Goal: Transaction & Acquisition: Purchase product/service

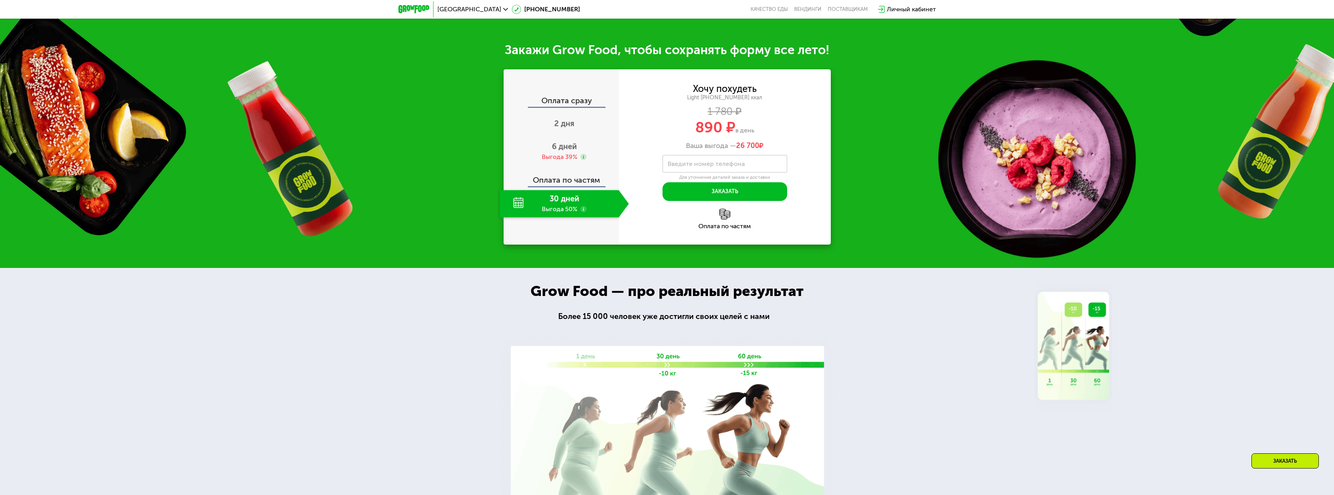
click at [986, 120] on div "Закажи Grow Food, чтобы сохранять форму все лето! Оплата сразу 2 дня 6 дней Выг…" at bounding box center [667, 143] width 1334 height 249
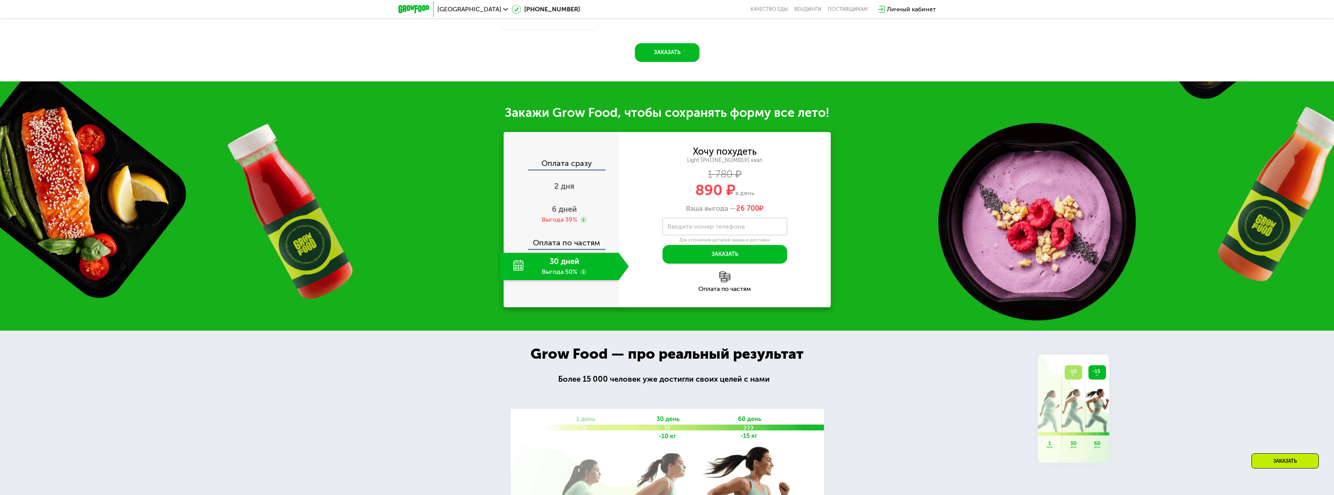
scroll to position [924, 0]
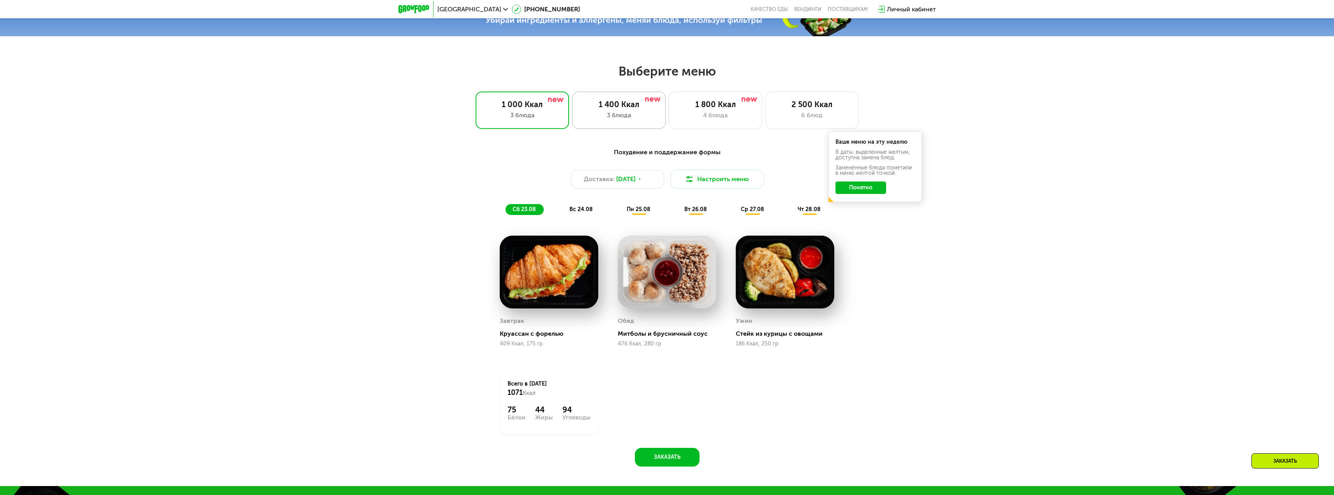
scroll to position [769, 0]
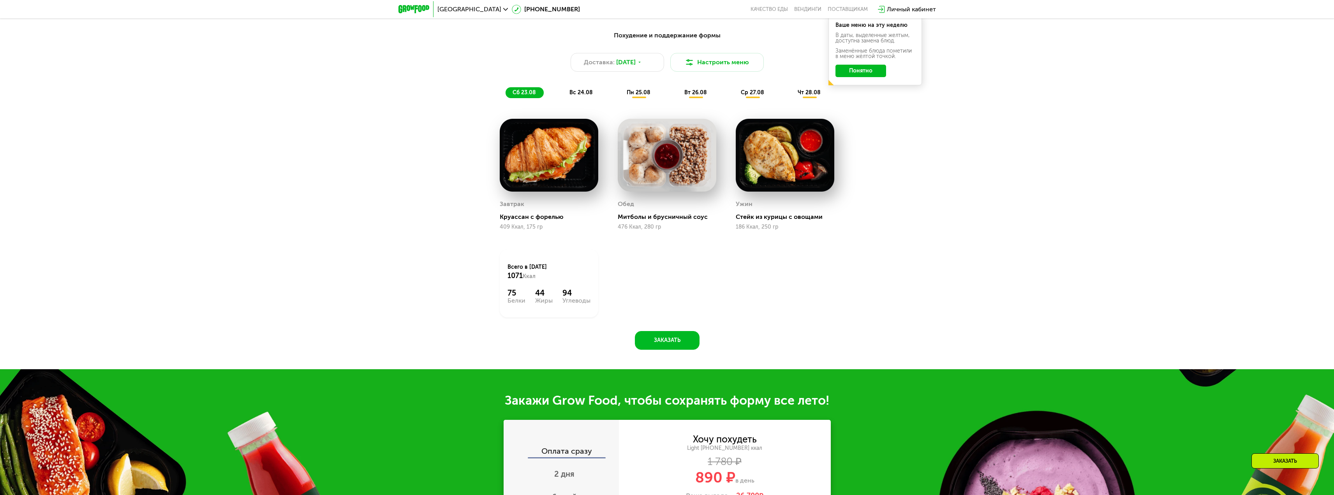
click at [869, 75] on button "Понятно" at bounding box center [860, 71] width 51 height 12
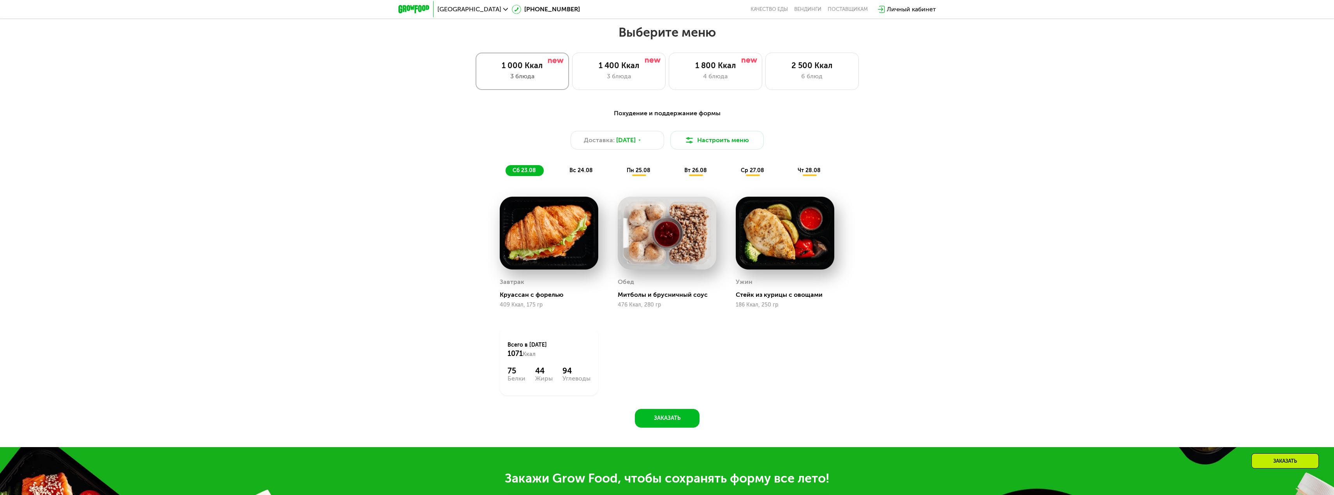
click at [554, 81] on div "3 блюда" at bounding box center [522, 76] width 77 height 9
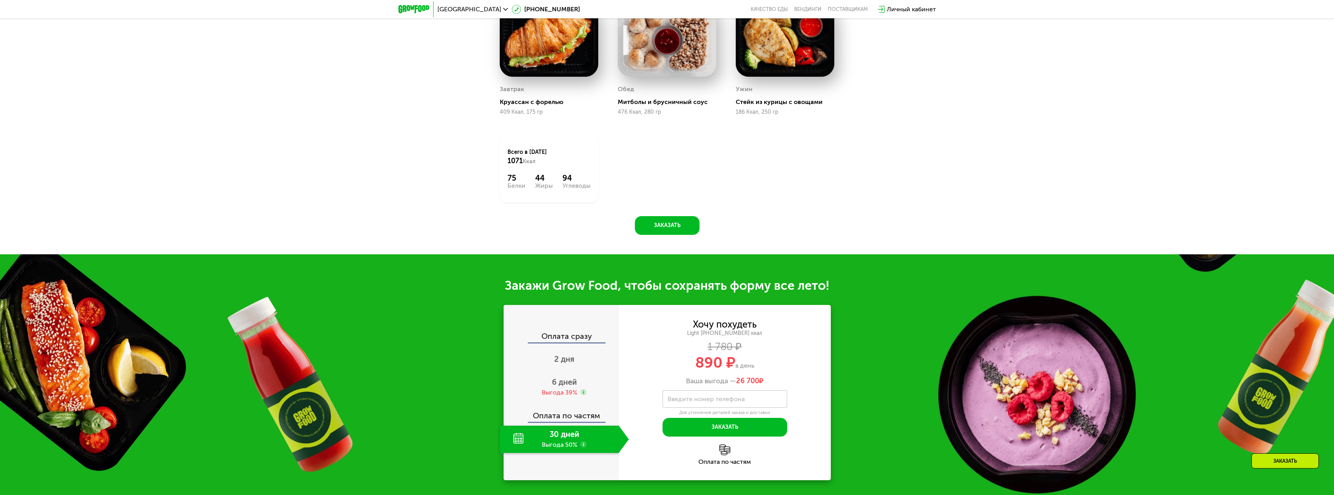
scroll to position [1002, 0]
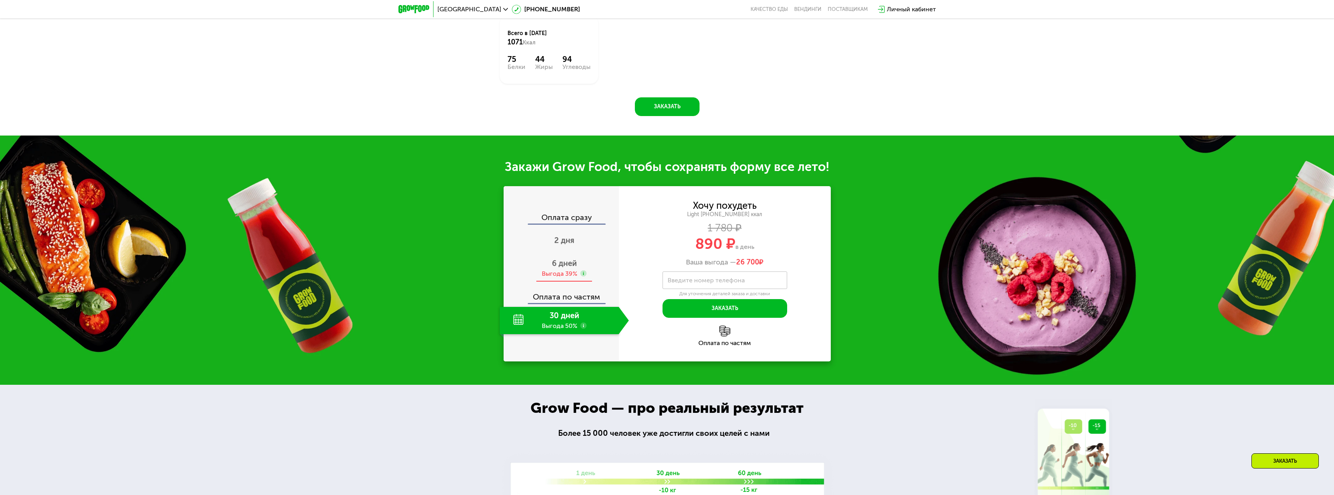
click at [568, 271] on div "6 дней Выгода 39%" at bounding box center [564, 268] width 129 height 27
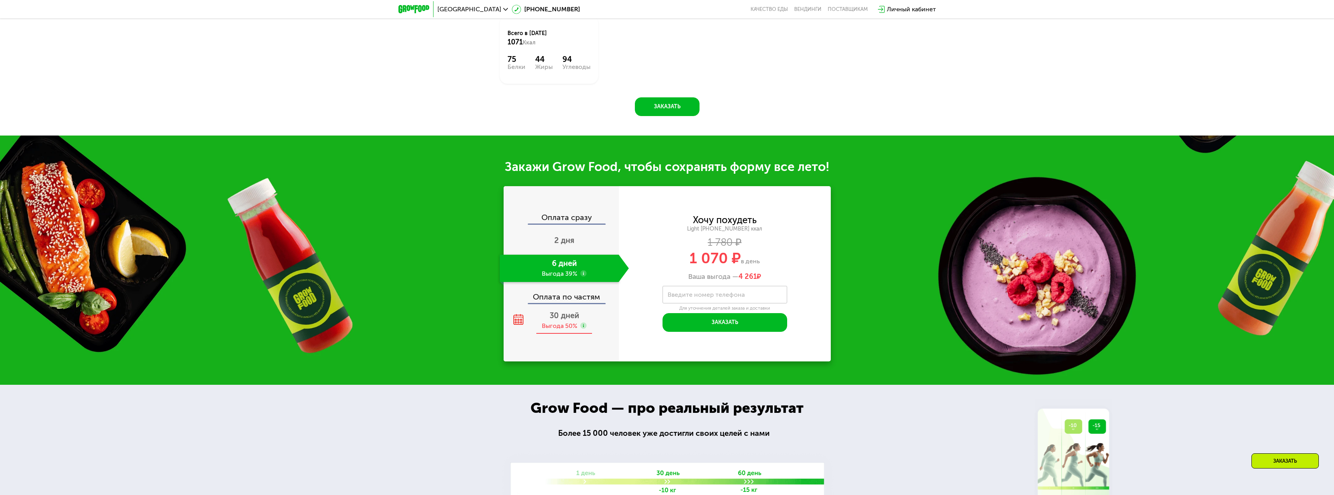
click at [561, 319] on span "30 дней" at bounding box center [564, 315] width 30 height 9
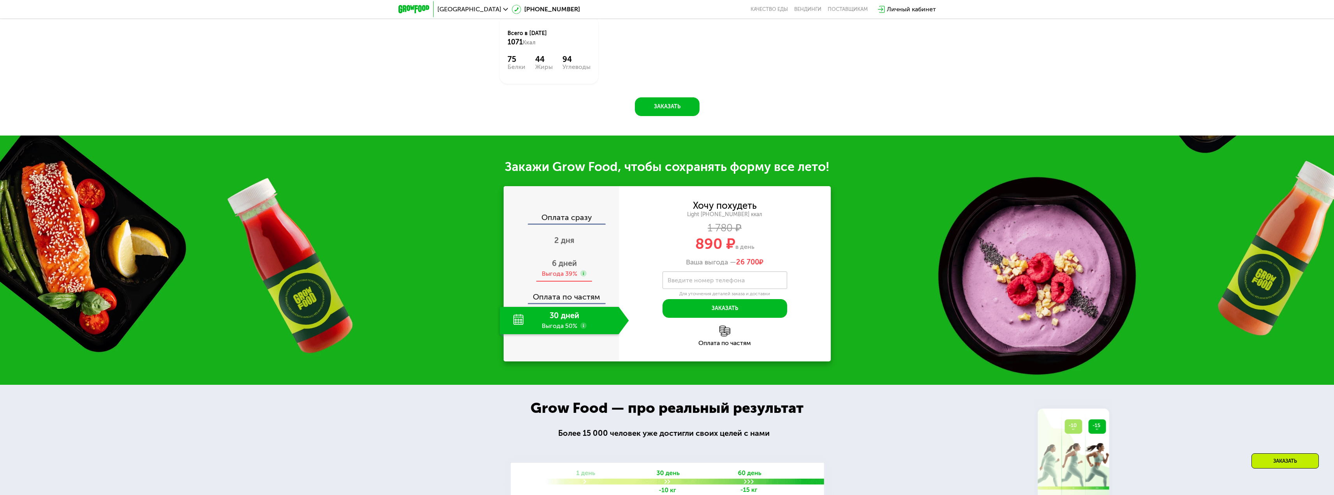
click at [561, 268] on span "6 дней" at bounding box center [564, 263] width 25 height 9
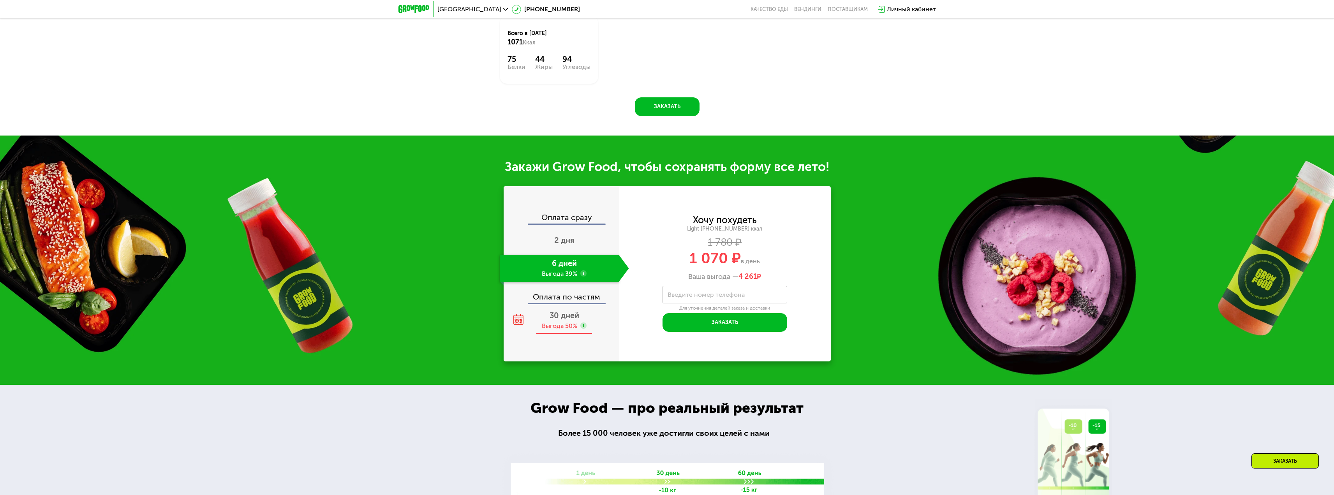
click at [571, 320] on span "30 дней" at bounding box center [564, 315] width 30 height 9
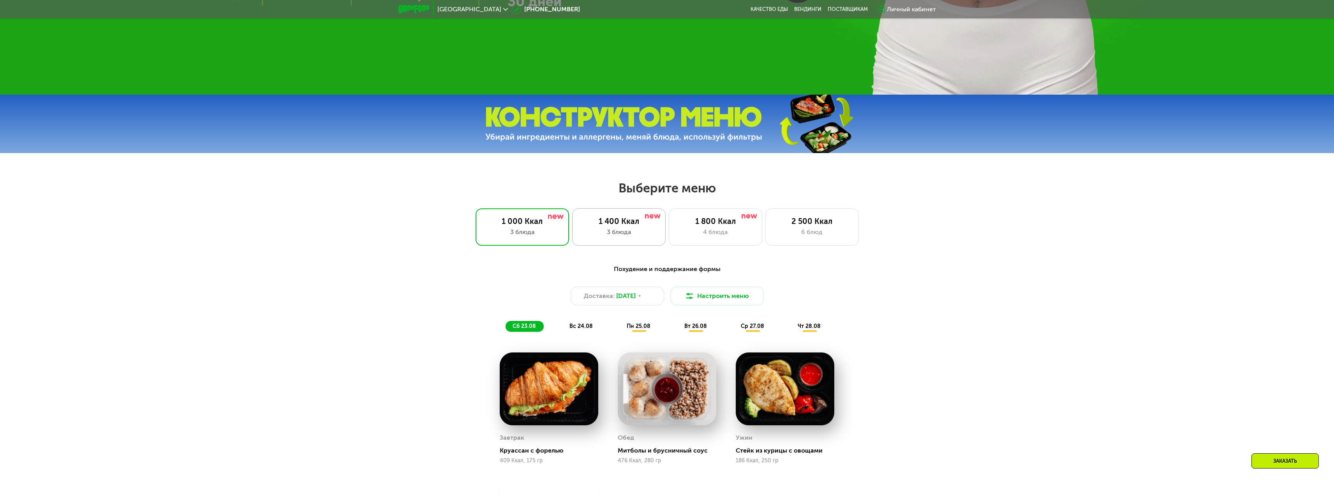
click at [669, 244] on div "1 400 Ккал 3 блюда" at bounding box center [715, 226] width 93 height 37
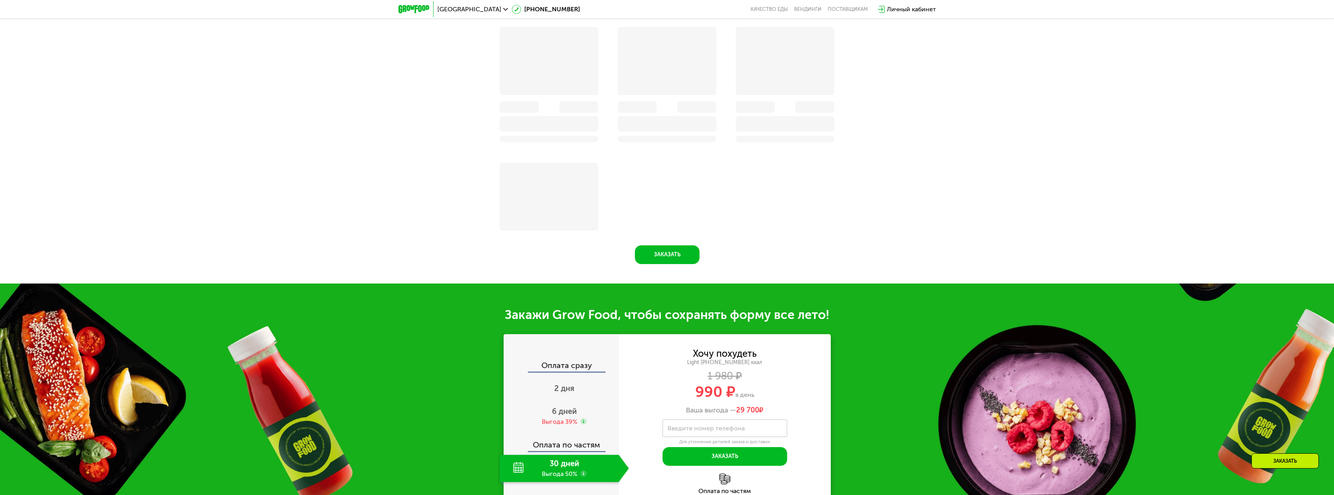
scroll to position [963, 0]
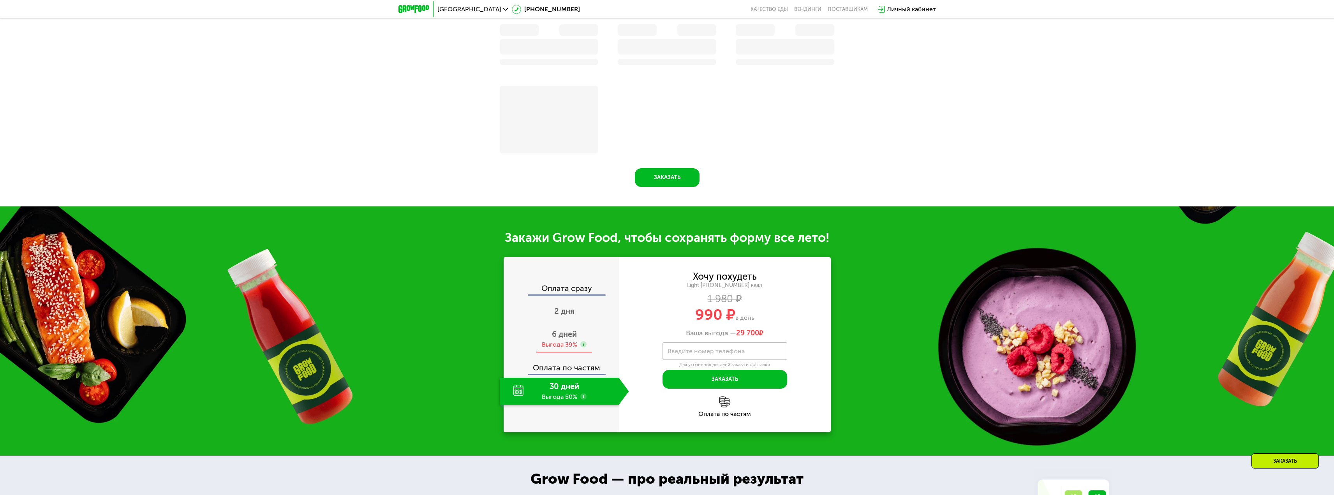
click at [561, 343] on div "Выгода 39%" at bounding box center [559, 344] width 35 height 9
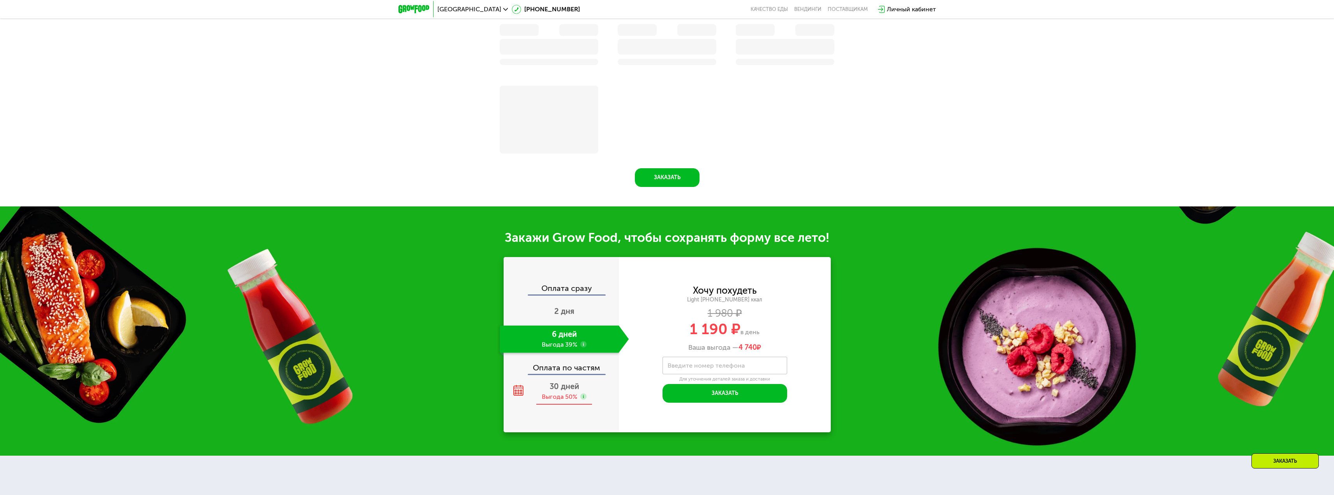
click at [570, 396] on div "Выгода 50%" at bounding box center [559, 396] width 35 height 9
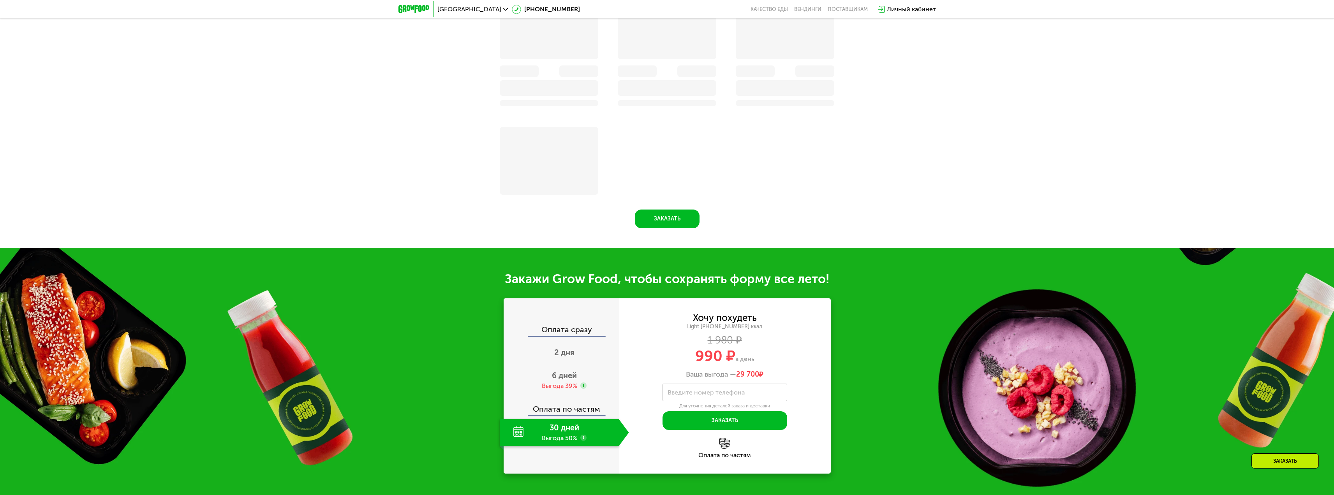
scroll to position [730, 0]
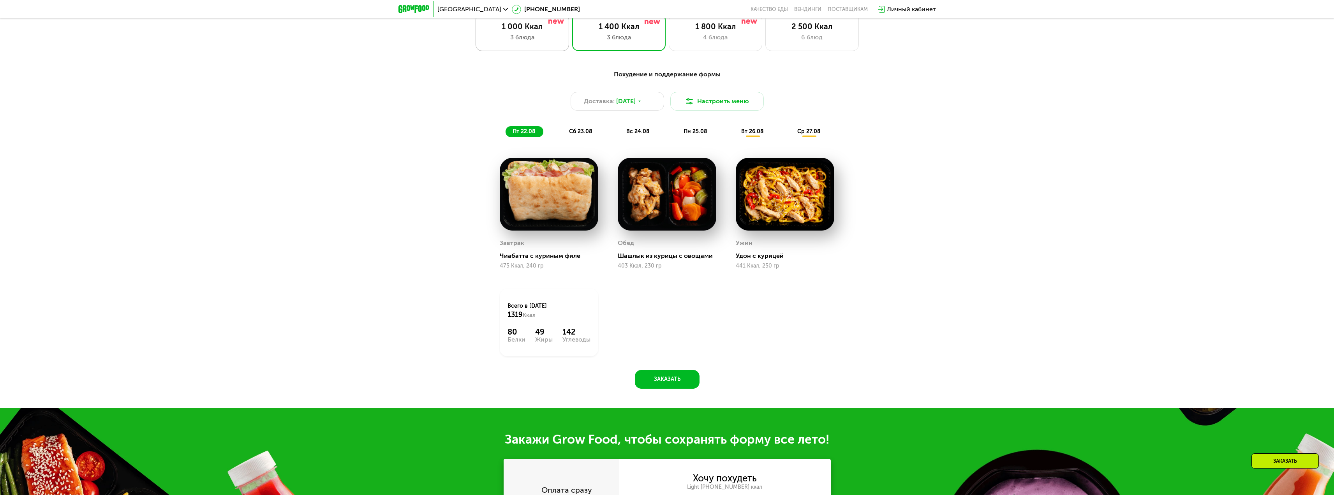
click at [572, 49] on div "1 000 Ккал 3 блюда" at bounding box center [618, 32] width 93 height 37
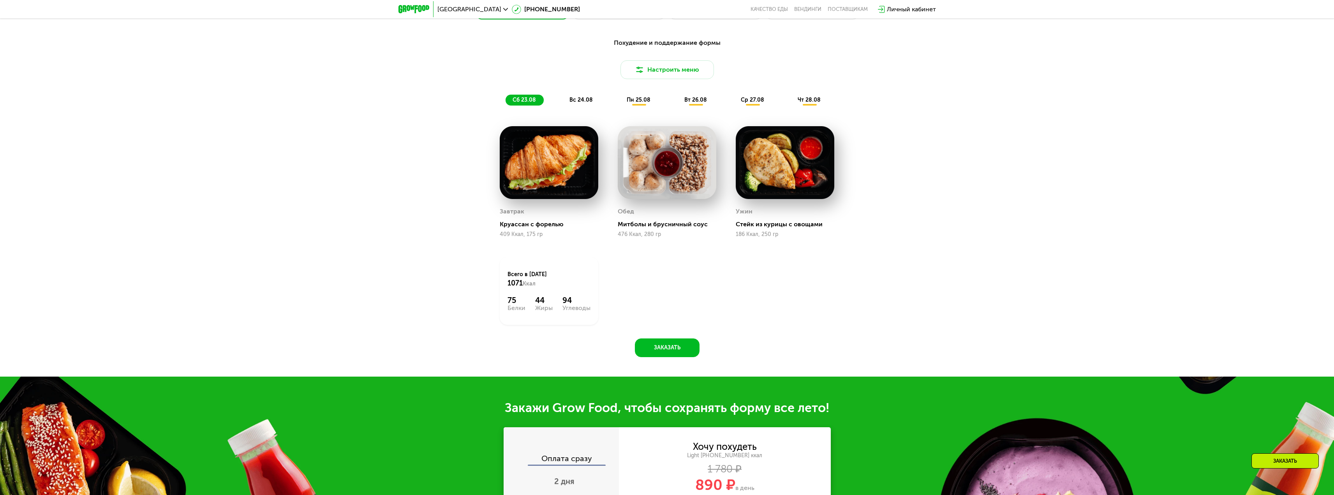
scroll to position [963, 0]
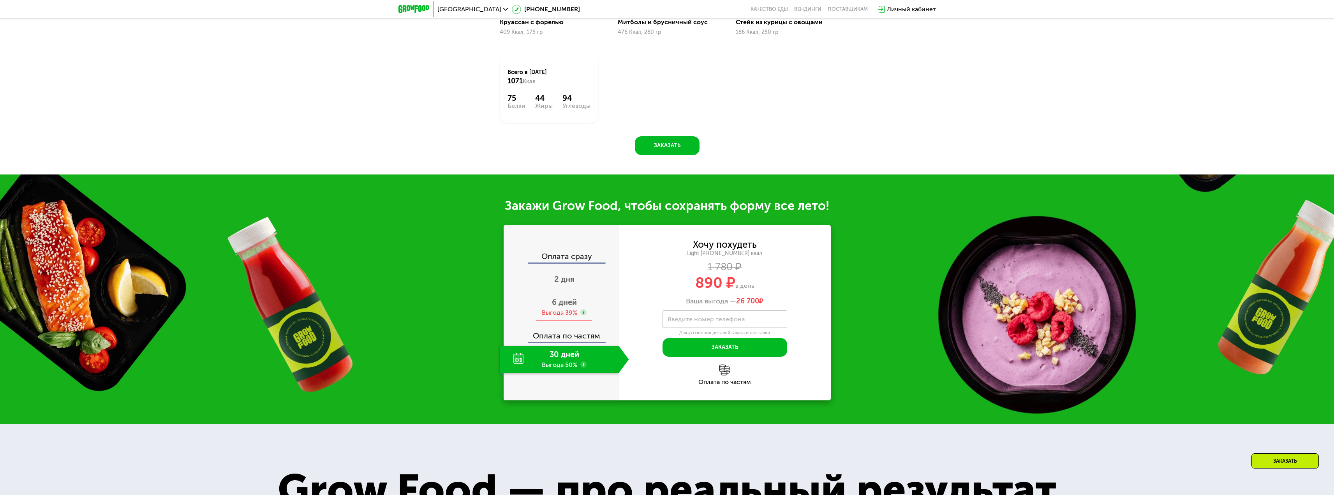
click at [568, 311] on div "Выгода 39%" at bounding box center [559, 312] width 35 height 9
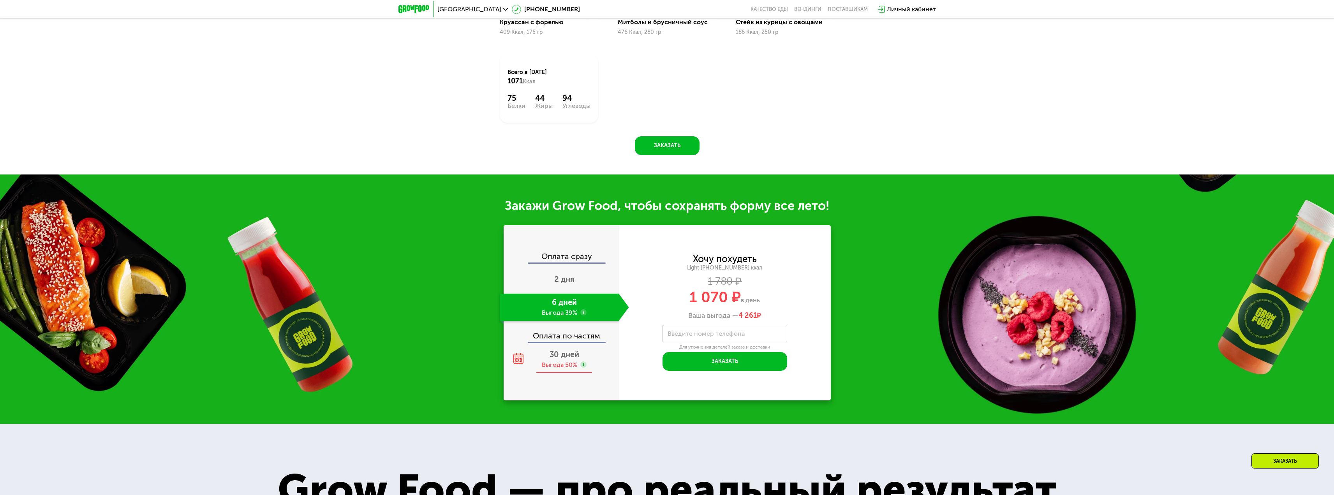
click at [565, 362] on div "30 дней Выгода 50%" at bounding box center [564, 359] width 129 height 27
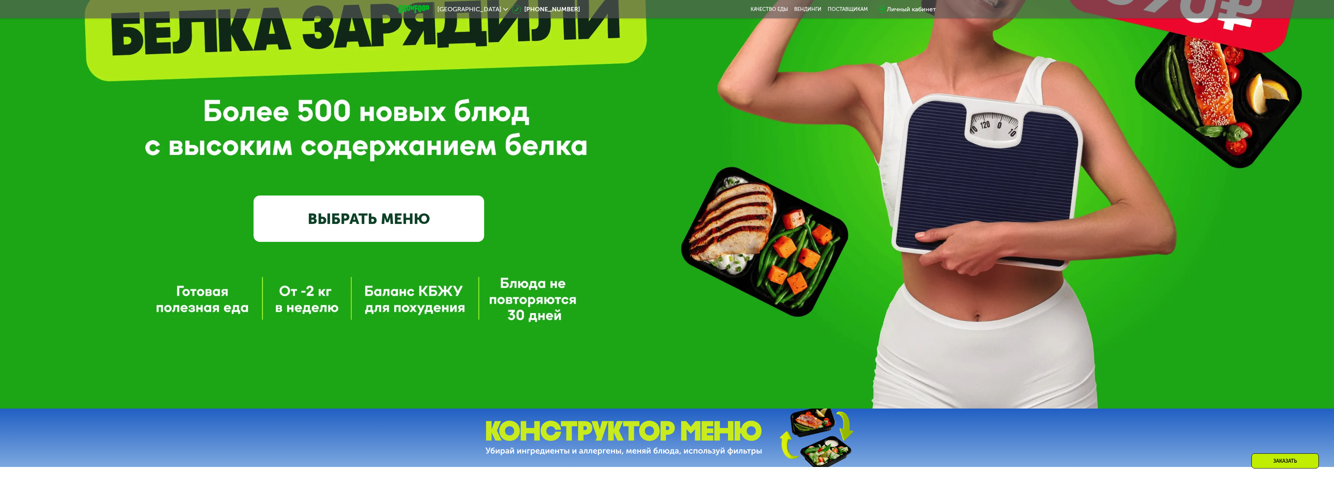
scroll to position [146, 0]
